Goal: Check status

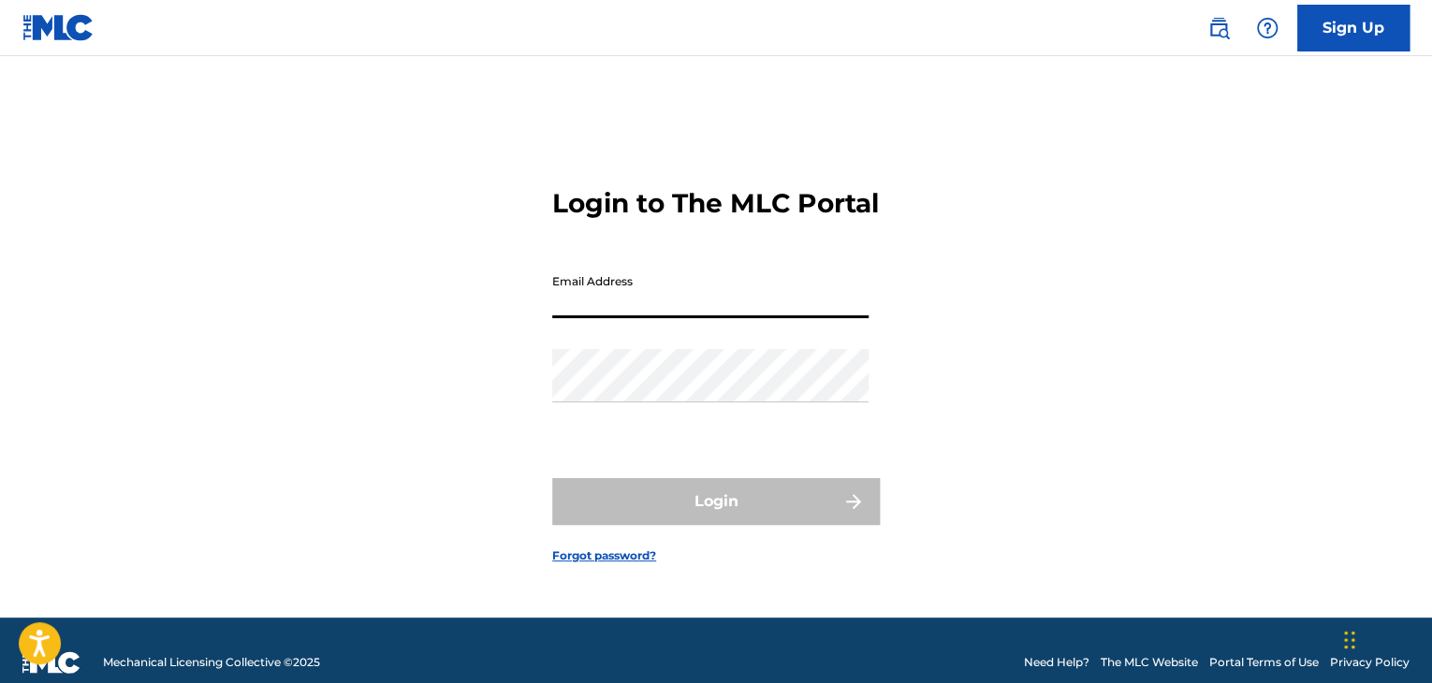
type input "[EMAIL_ADDRESS][DOMAIN_NAME]"
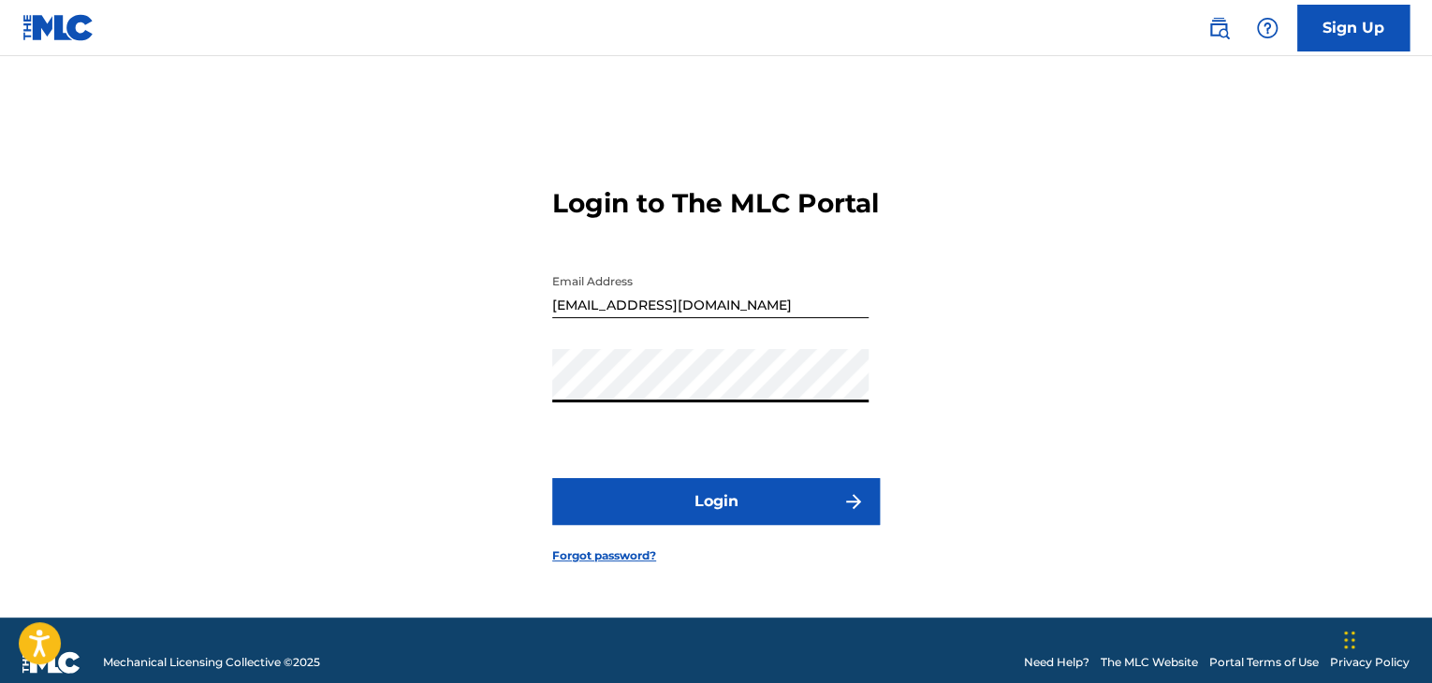
click at [703, 521] on button "Login" at bounding box center [716, 501] width 328 height 47
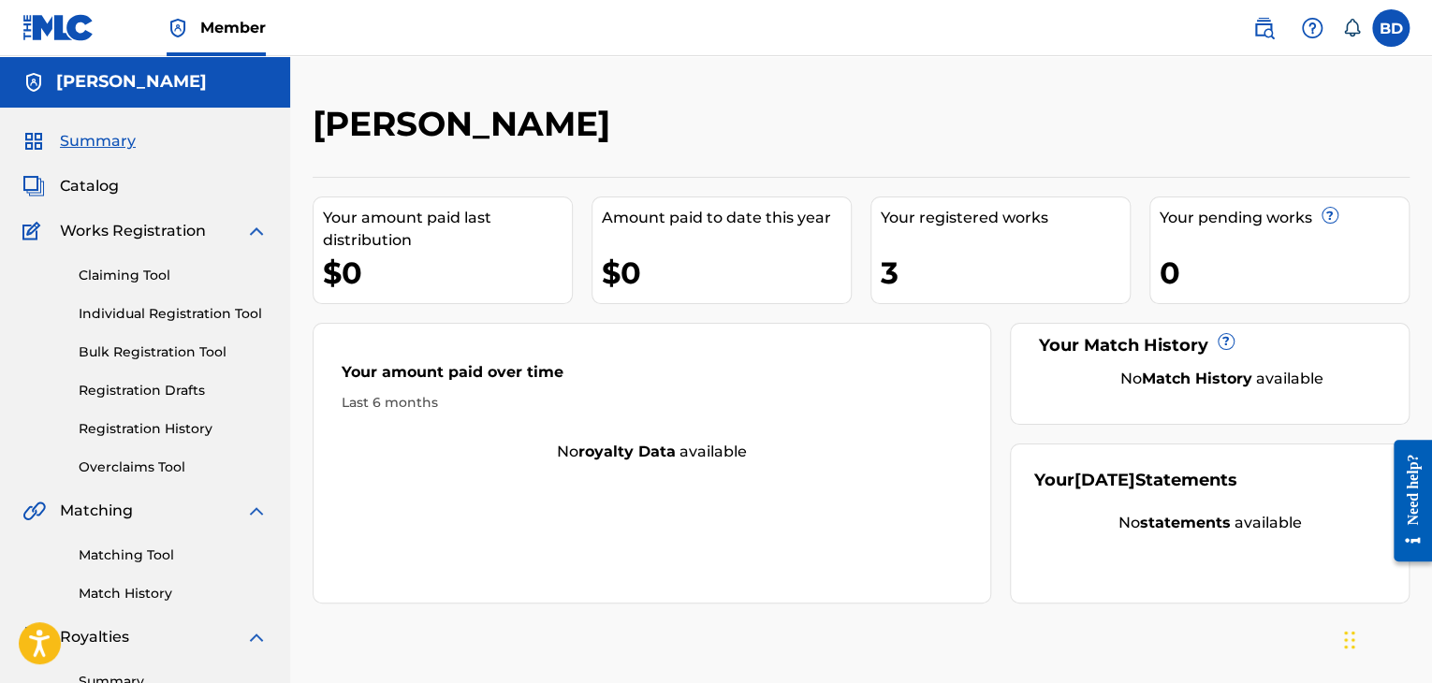
click at [202, 428] on link "Registration History" at bounding box center [173, 429] width 189 height 20
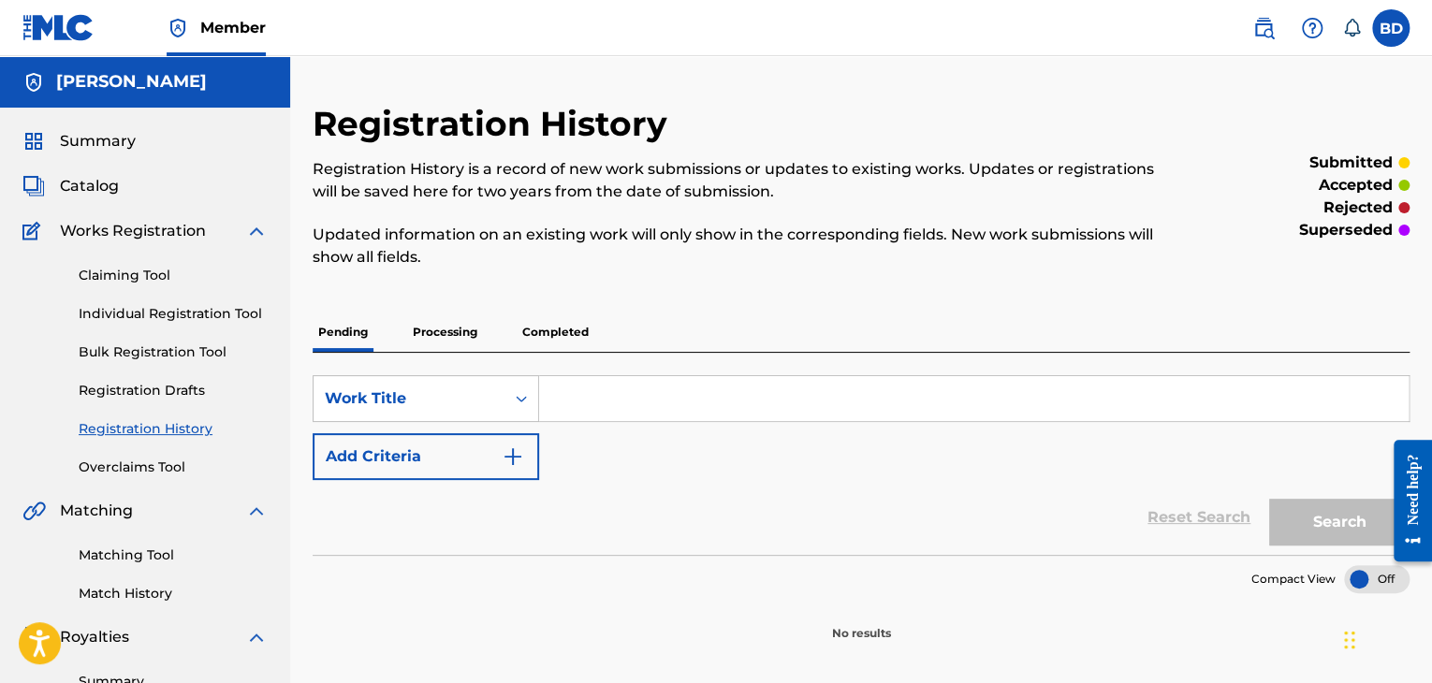
click at [429, 334] on p "Processing" at bounding box center [445, 332] width 76 height 39
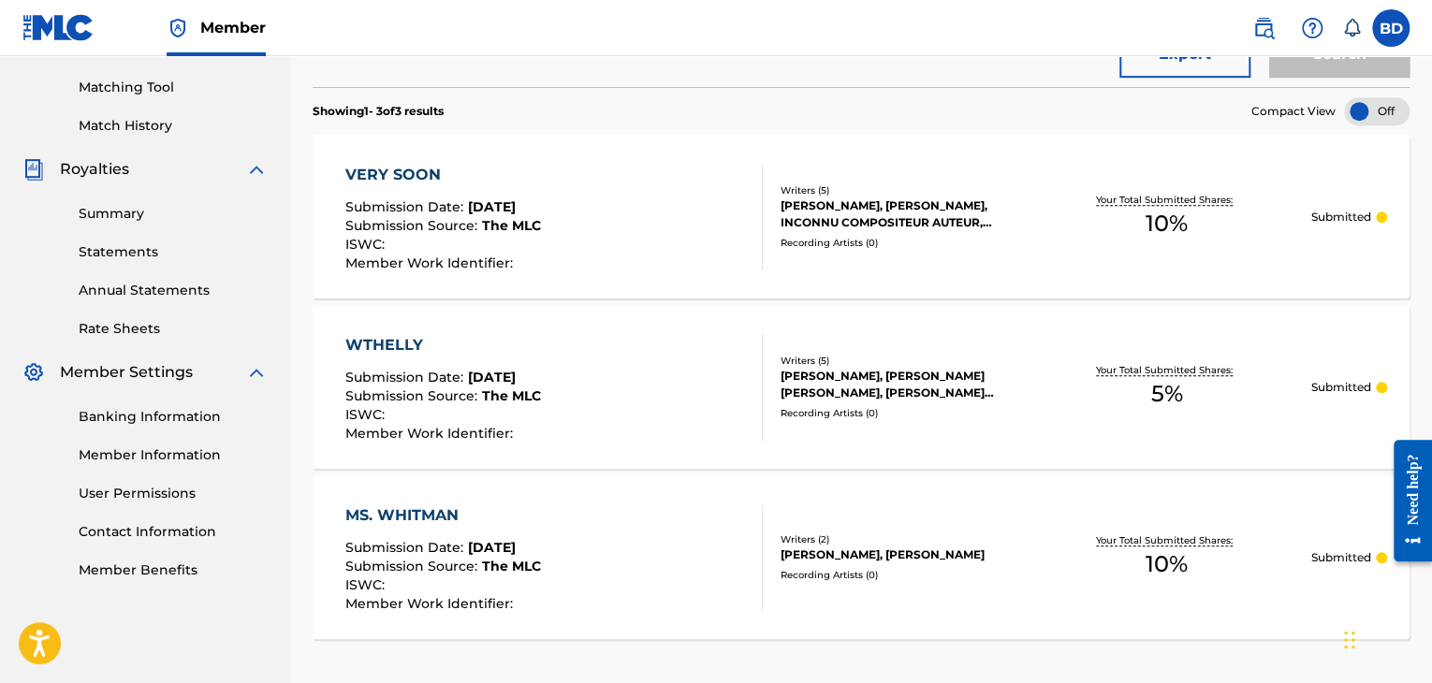
scroll to position [94, 0]
